Goal: Navigation & Orientation: Find specific page/section

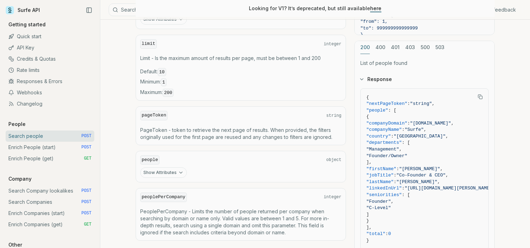
scroll to position [405, 0]
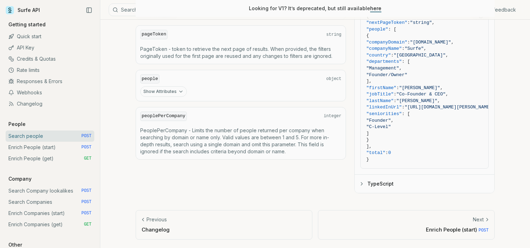
click at [170, 224] on link "Previous Changelog" at bounding box center [224, 224] width 177 height 29
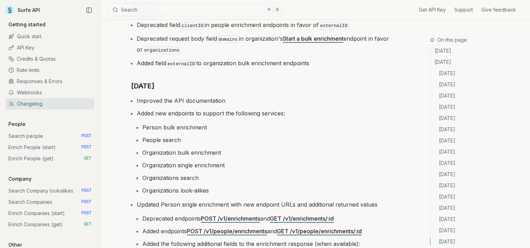
scroll to position [1279, 0]
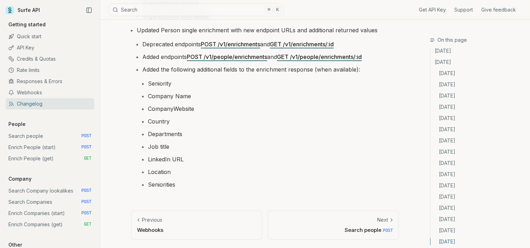
click at [156, 223] on p "Previous" at bounding box center [152, 219] width 20 height 7
